Goal: Information Seeking & Learning: Find specific fact

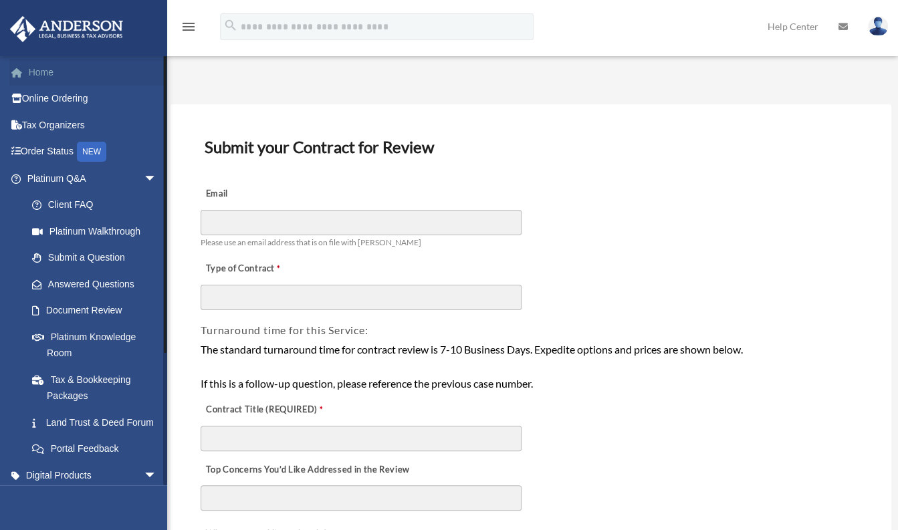
click at [41, 73] on link "Home" at bounding box center [93, 72] width 168 height 27
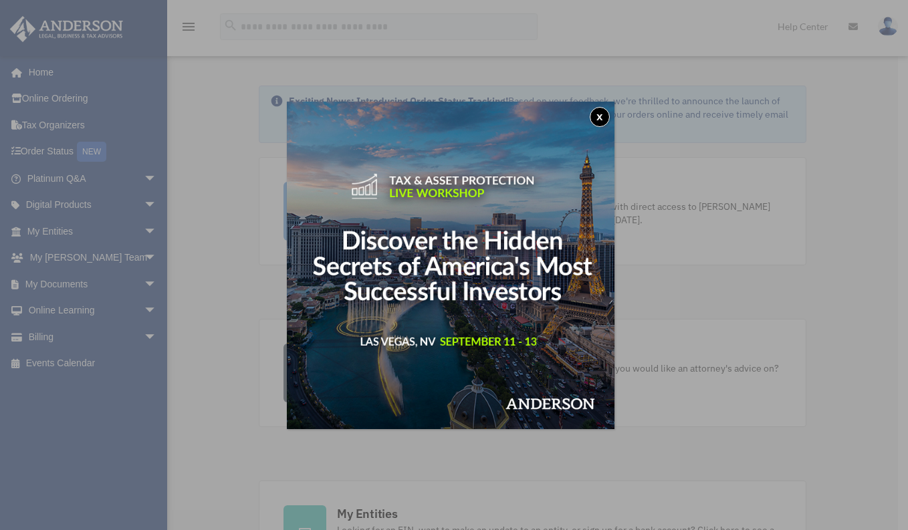
click at [605, 111] on button "x" at bounding box center [600, 117] width 20 height 20
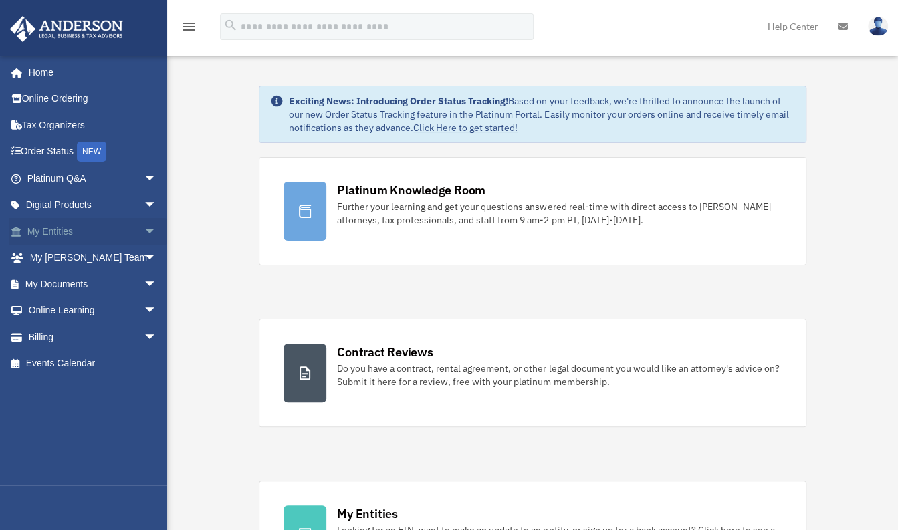
click at [64, 221] on link "My Entities arrow_drop_down" at bounding box center [93, 231] width 168 height 27
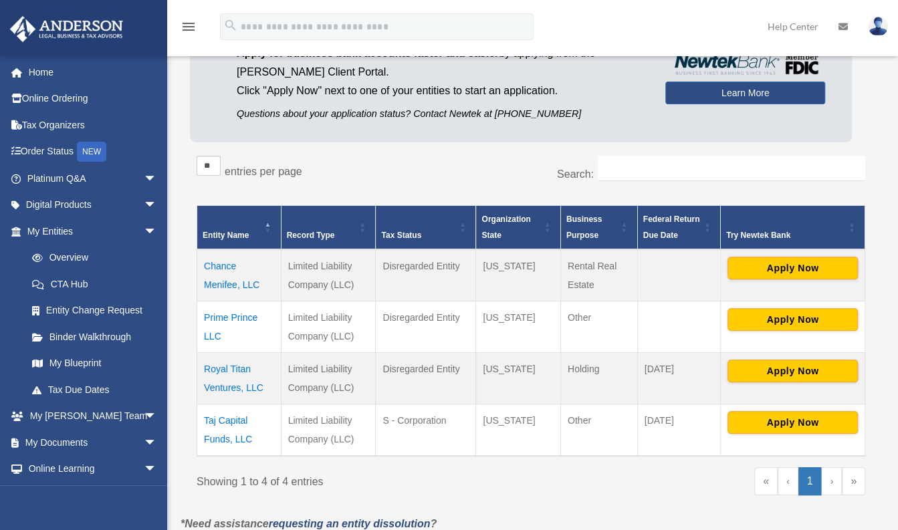
scroll to position [134, 0]
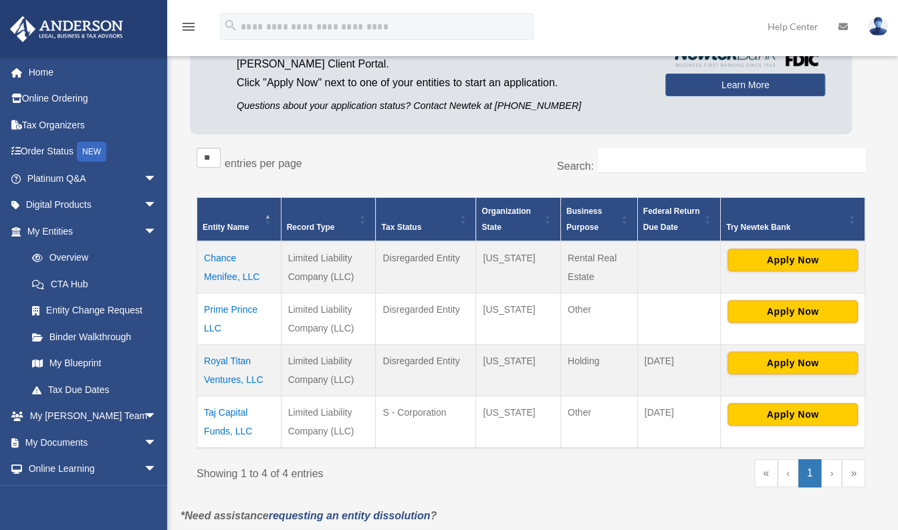
drag, startPoint x: 539, startPoint y: 361, endPoint x: 484, endPoint y: 362, distance: 55.5
click at [484, 362] on td "Wyoming" at bounding box center [518, 369] width 84 height 51
drag, startPoint x: 484, startPoint y: 362, endPoint x: 379, endPoint y: 365, distance: 105.0
click at [379, 365] on td "Disregarded Entity" at bounding box center [426, 369] width 100 height 51
click at [221, 360] on td "Royal Titan Ventures, LLC" at bounding box center [239, 369] width 84 height 51
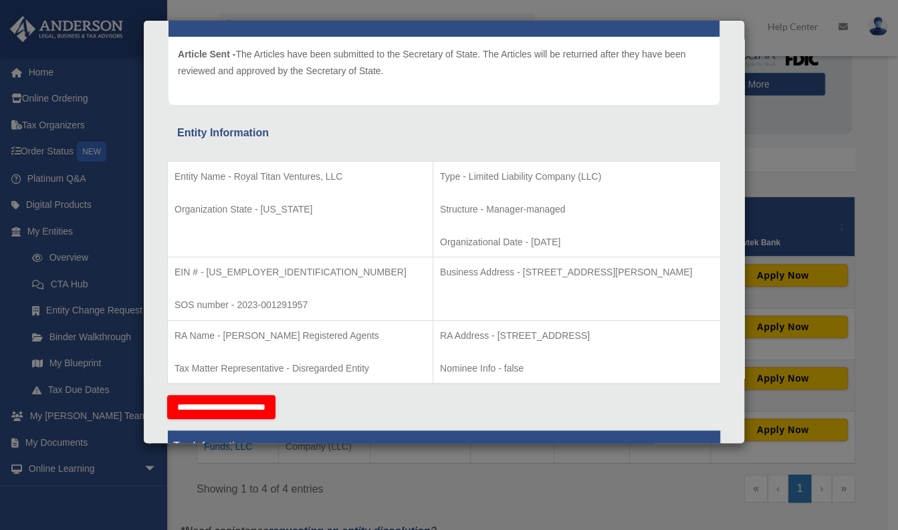
scroll to position [197, 0]
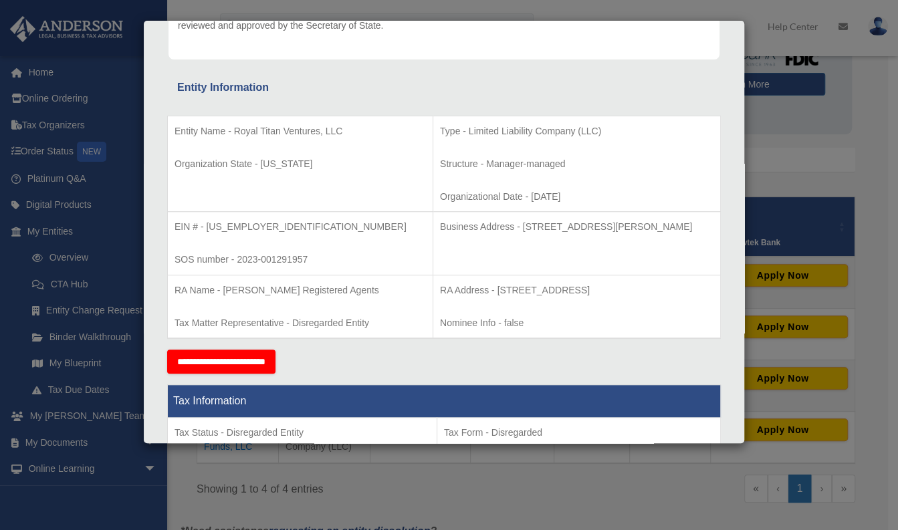
click at [324, 225] on p "EIN # - 93-2122046" at bounding box center [300, 227] width 251 height 17
click at [459, 240] on td "Business Address - 27139 Tamarack Lane, Stevenson Ranch, CA 91381" at bounding box center [577, 244] width 288 height 64
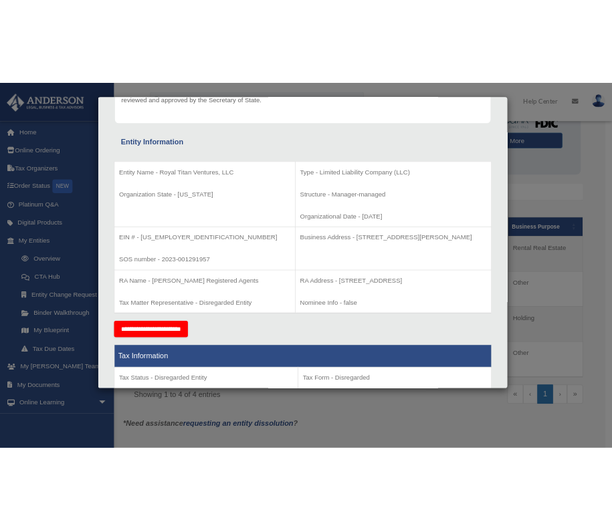
scroll to position [138, 0]
